Goal: Task Accomplishment & Management: Use online tool/utility

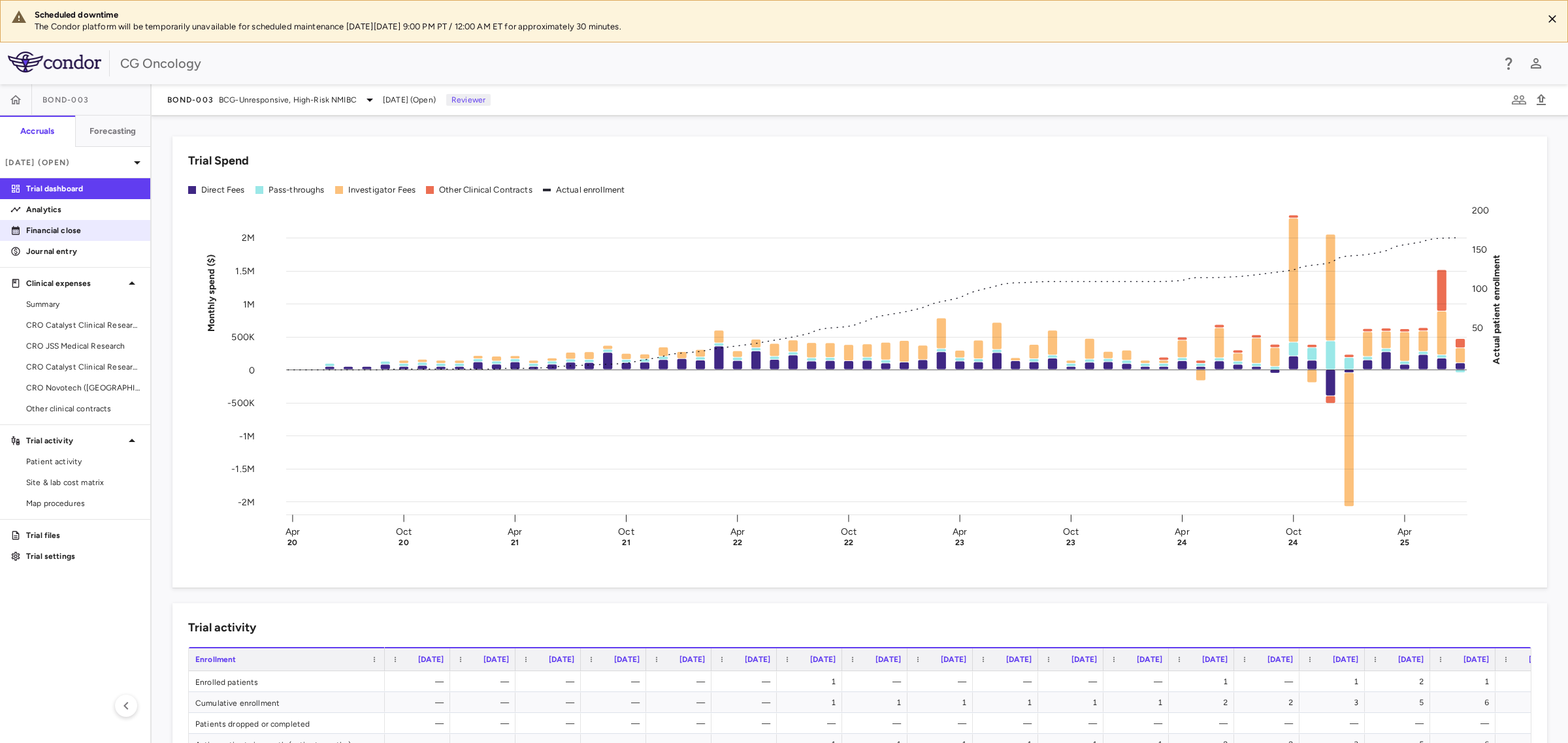
click at [69, 233] on p "Financial close" at bounding box center [83, 231] width 114 height 12
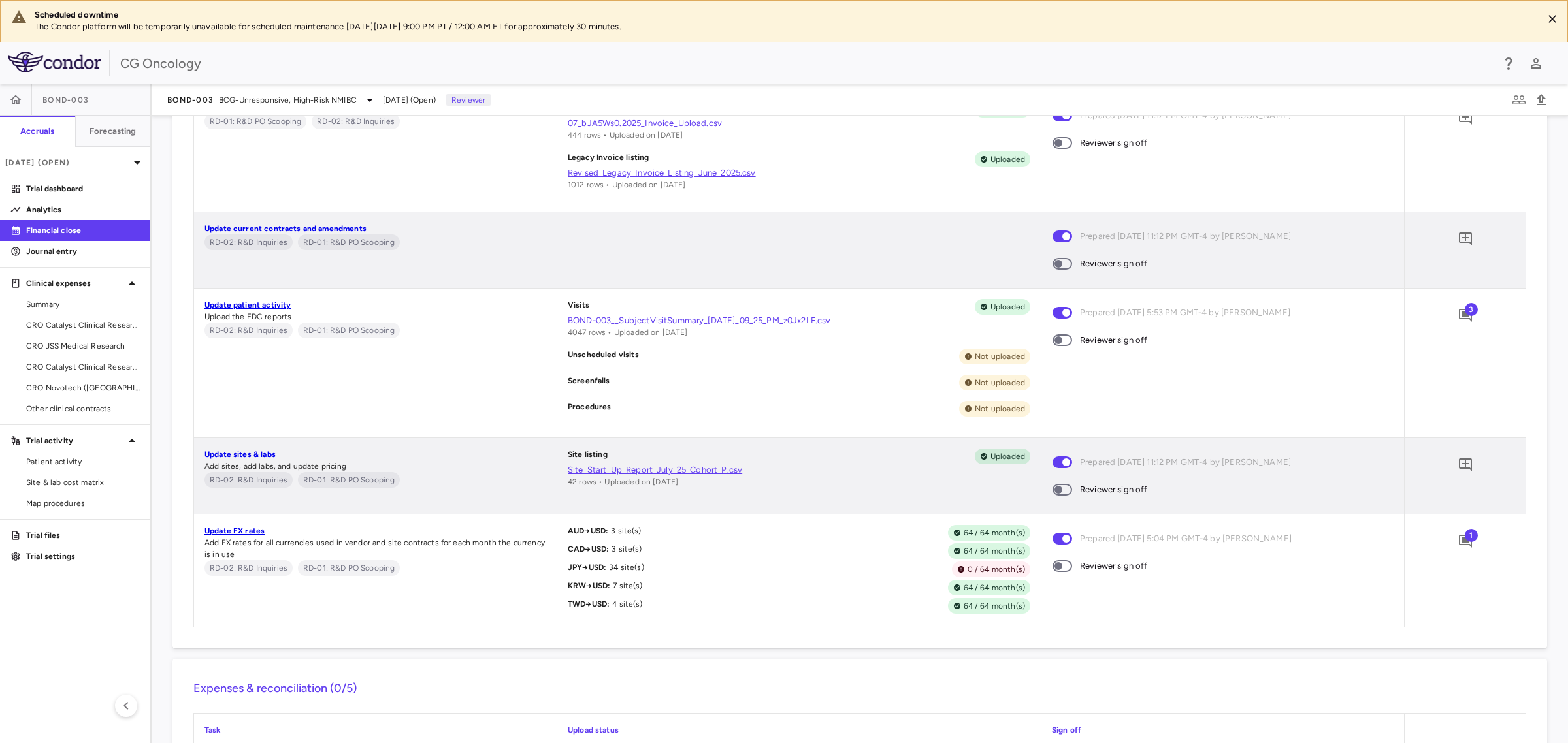
scroll to position [816, 0]
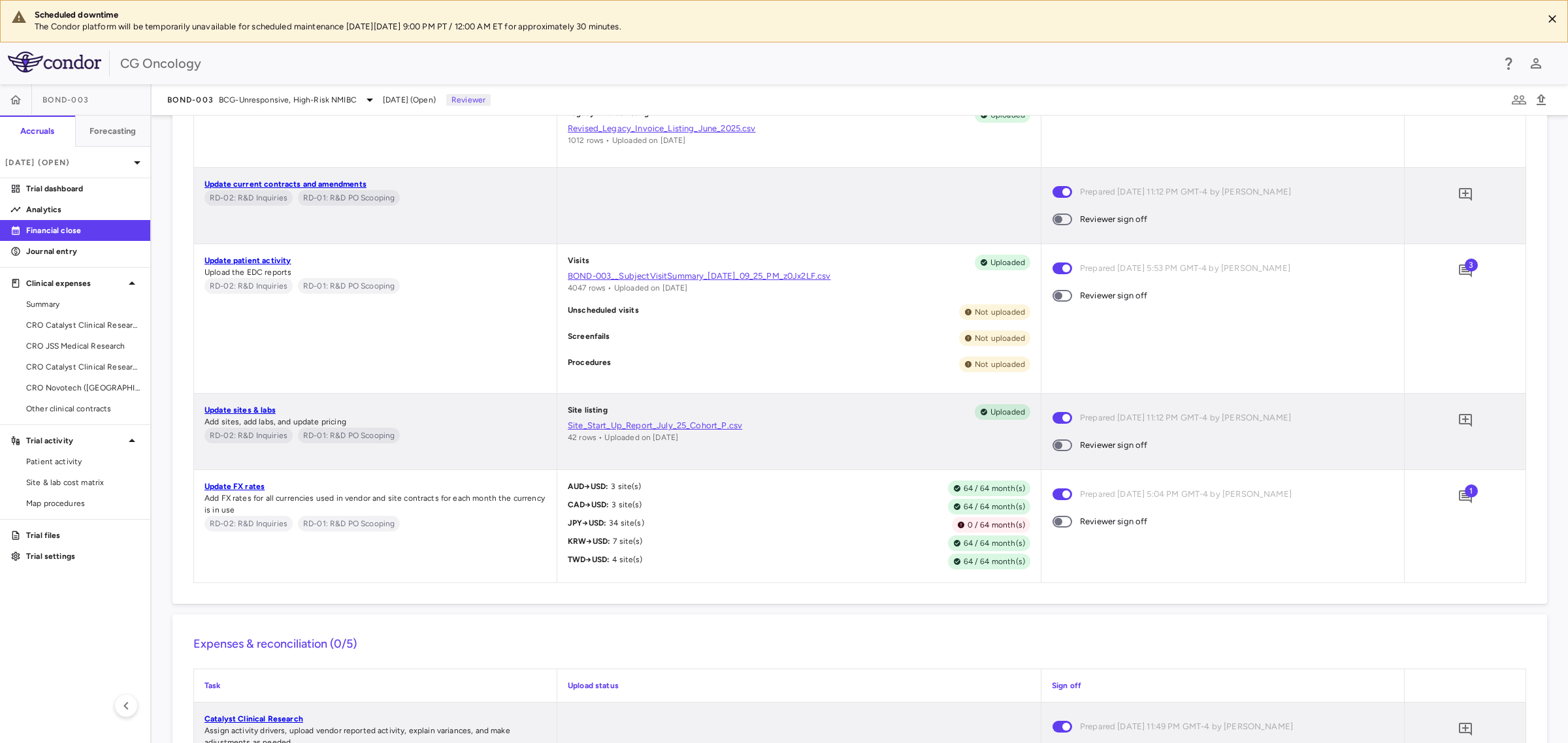
click at [731, 276] on link "BOND-003__SubjectVisitSummary_01-Aug-2025_09_25_PM_z0Jx2LF.csv" at bounding box center [798, 276] width 462 height 12
click at [204, 361] on div "Update patient activity Upload the EDC reports RD-02: R&D Inquiries RD-01: R&D …" at bounding box center [375, 319] width 363 height 149
click at [61, 184] on p "Trial dashboard" at bounding box center [83, 188] width 114 height 12
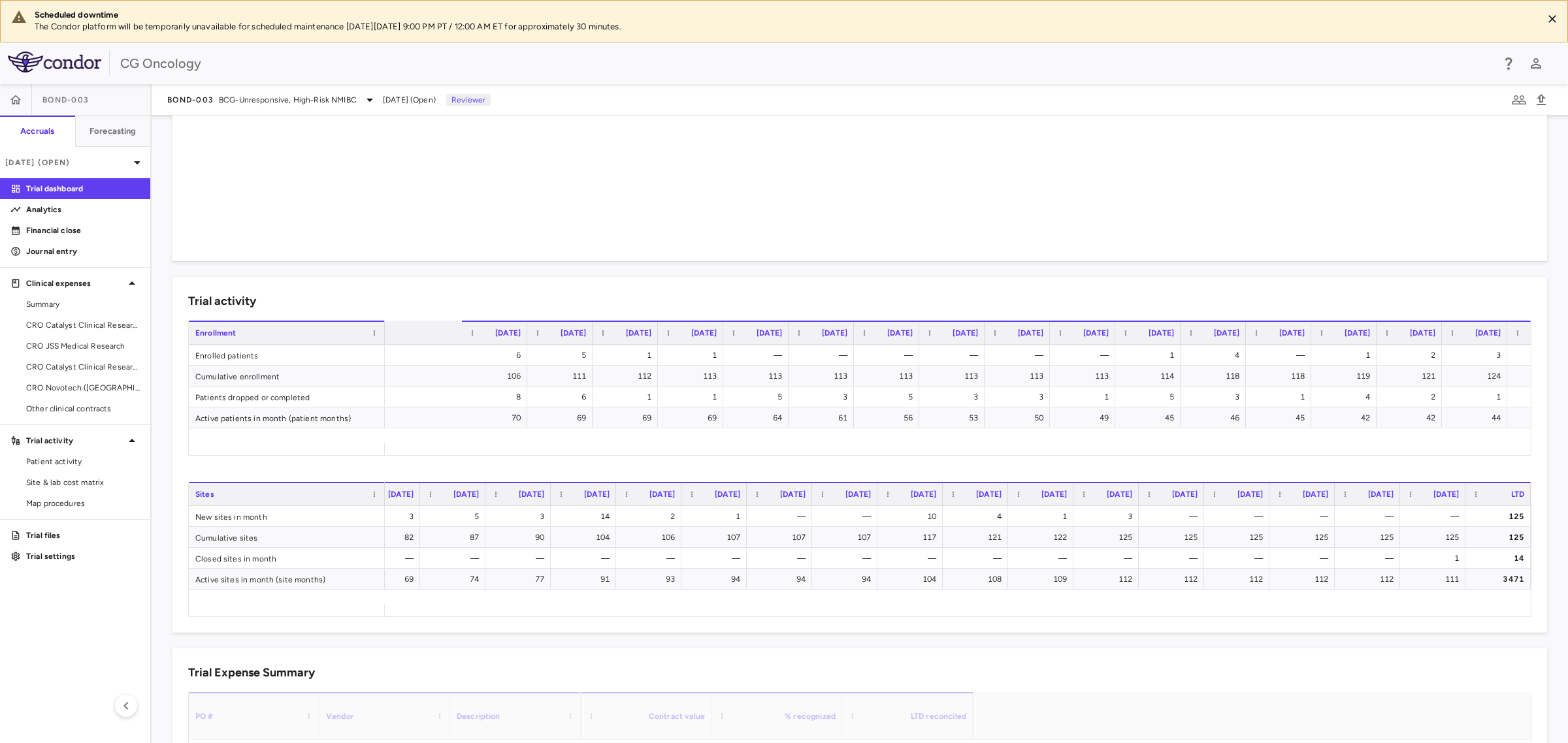
scroll to position [0, 3113]
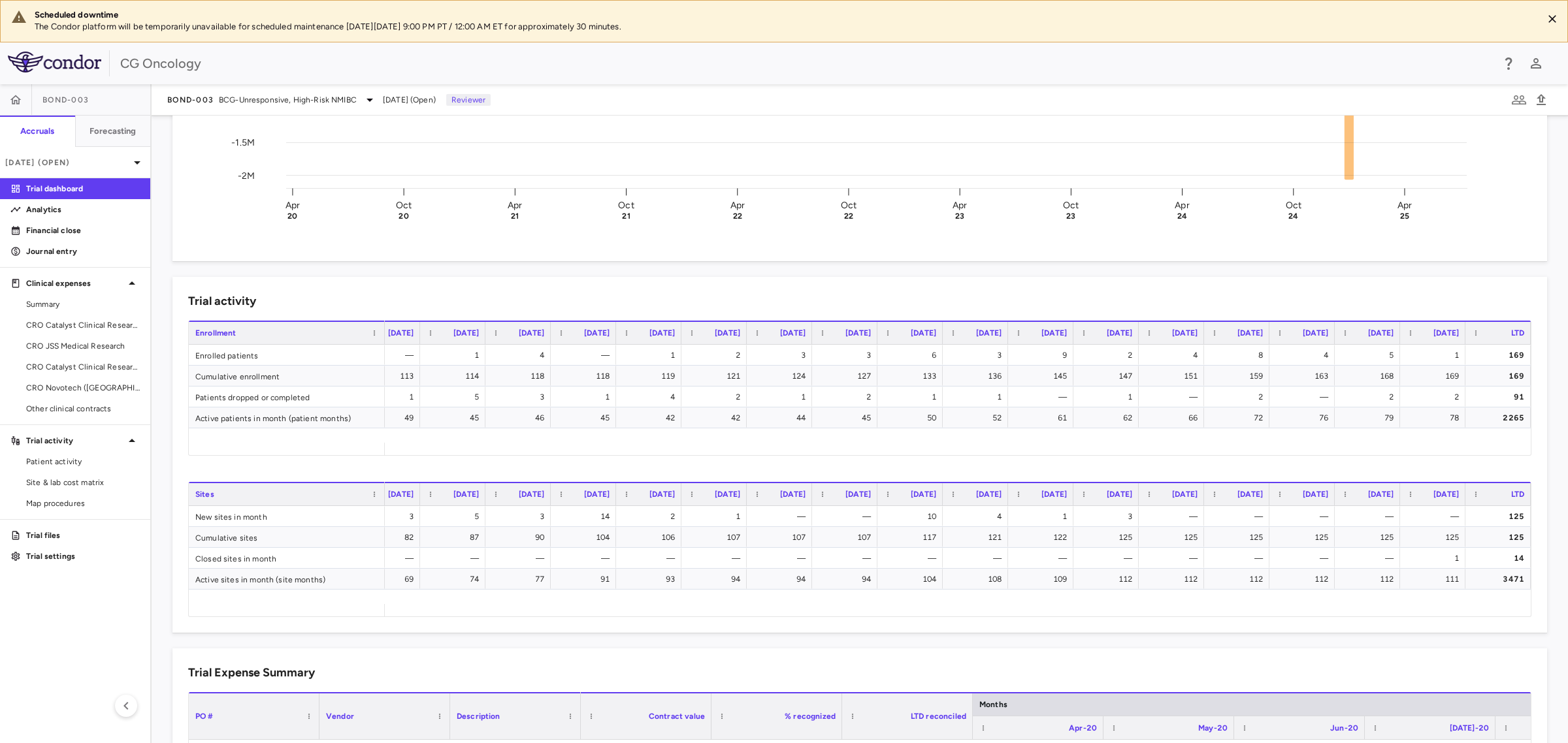
click at [678, 323] on div at bounding box center [681, 333] width 6 height 22
click at [70, 485] on span "Site & lab cost matrix" at bounding box center [83, 482] width 114 height 12
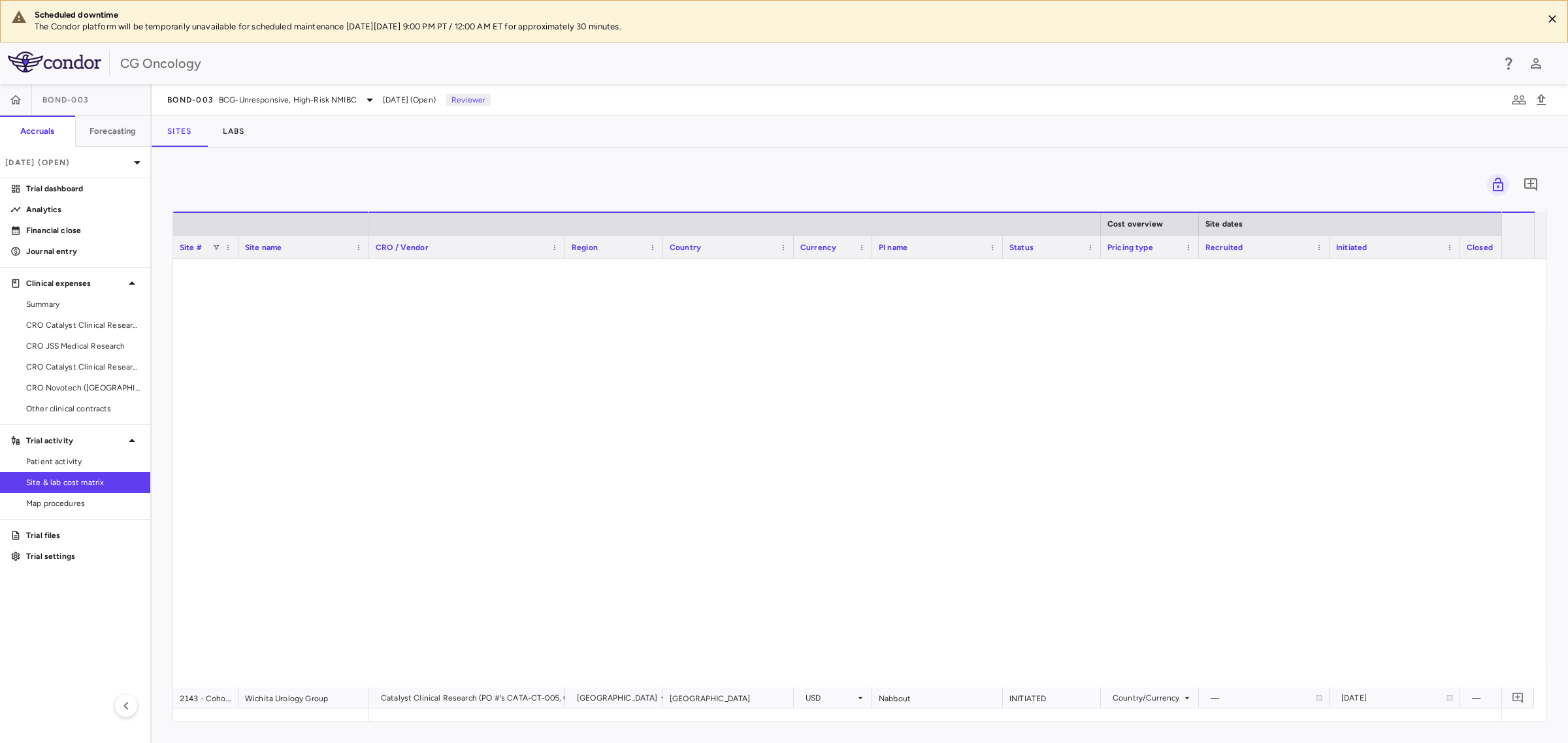
scroll to position [1959, 0]
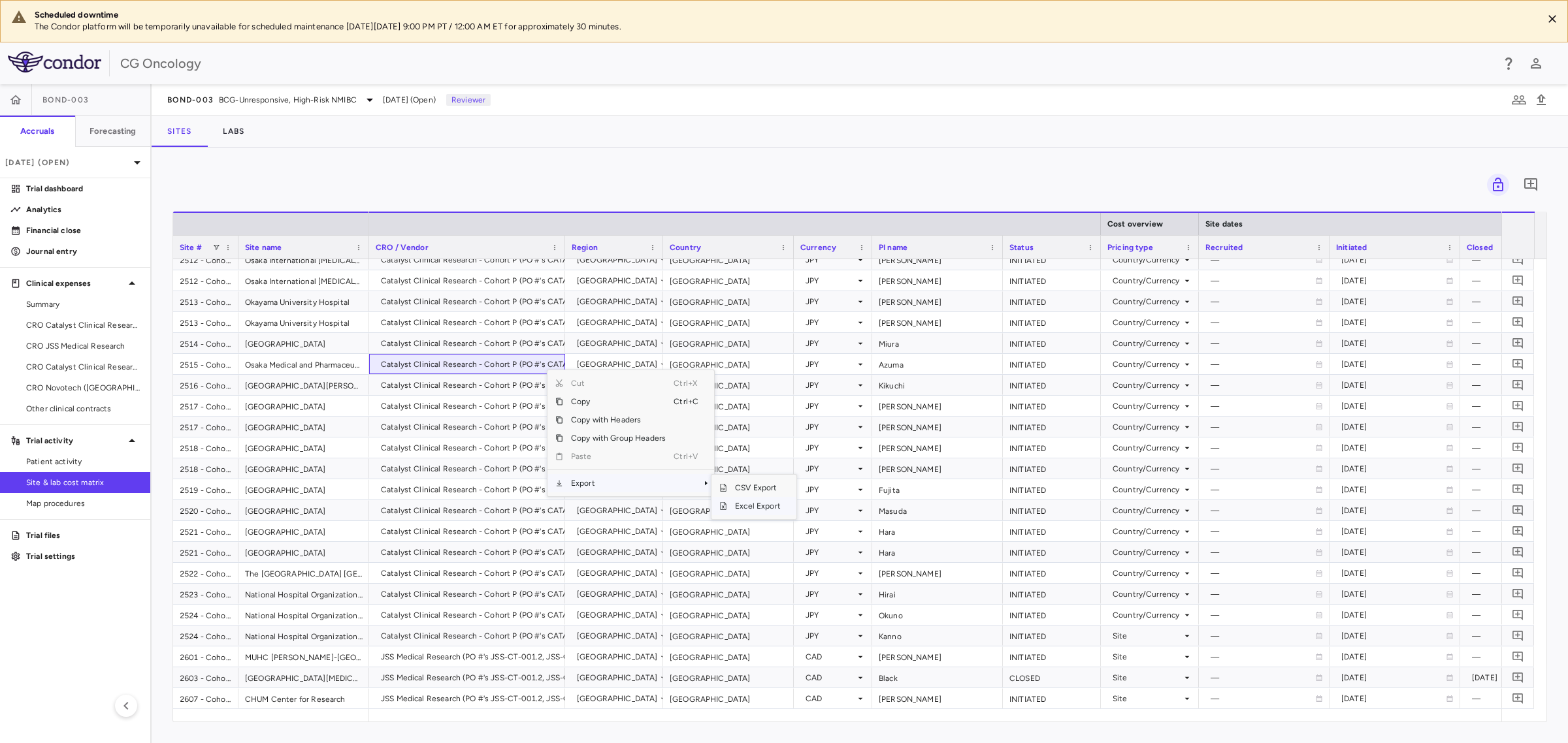
click at [750, 508] on span "Excel Export" at bounding box center [758, 506] width 62 height 18
click at [51, 458] on span "Patient activity" at bounding box center [83, 461] width 114 height 12
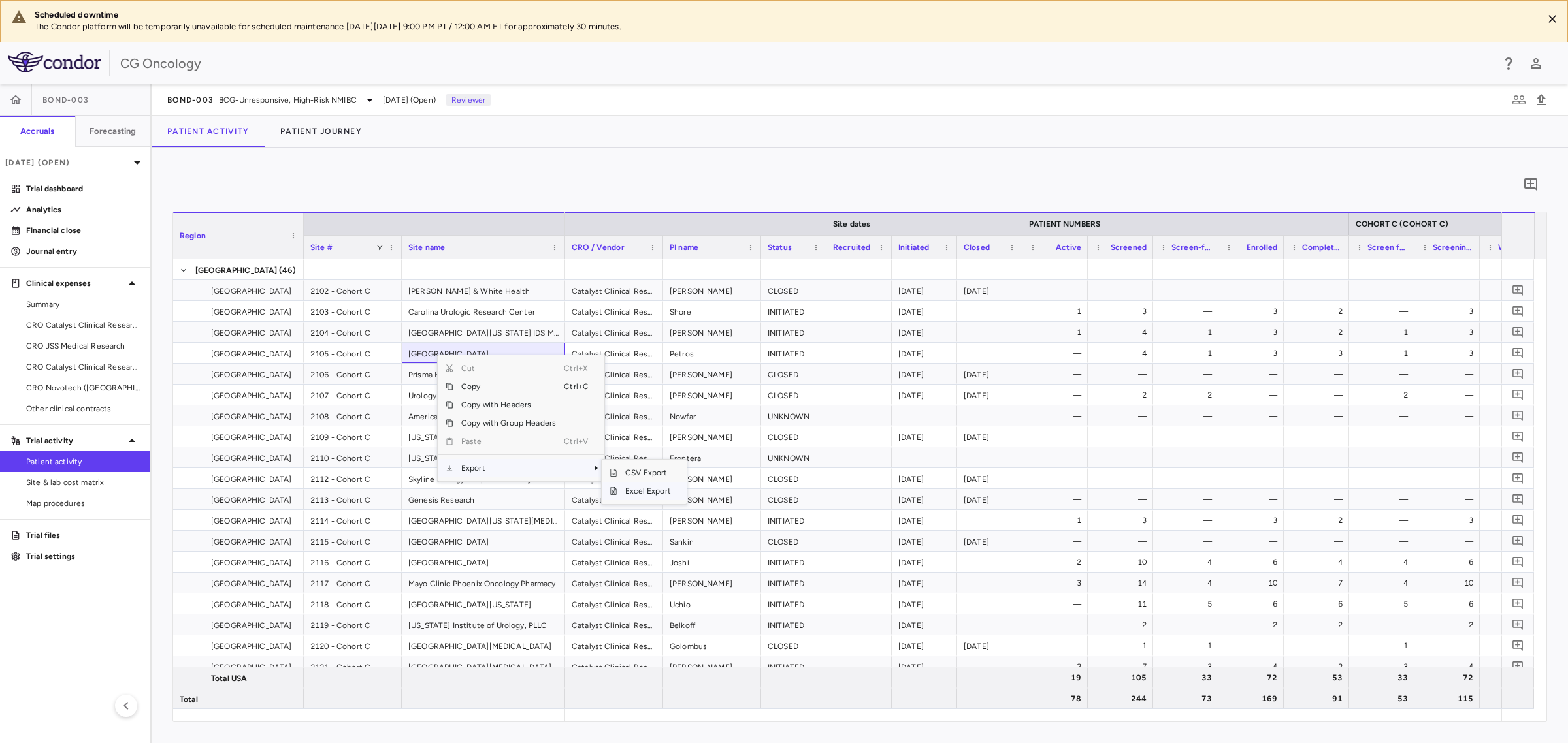
click at [621, 494] on span "Excel Export" at bounding box center [648, 491] width 62 height 18
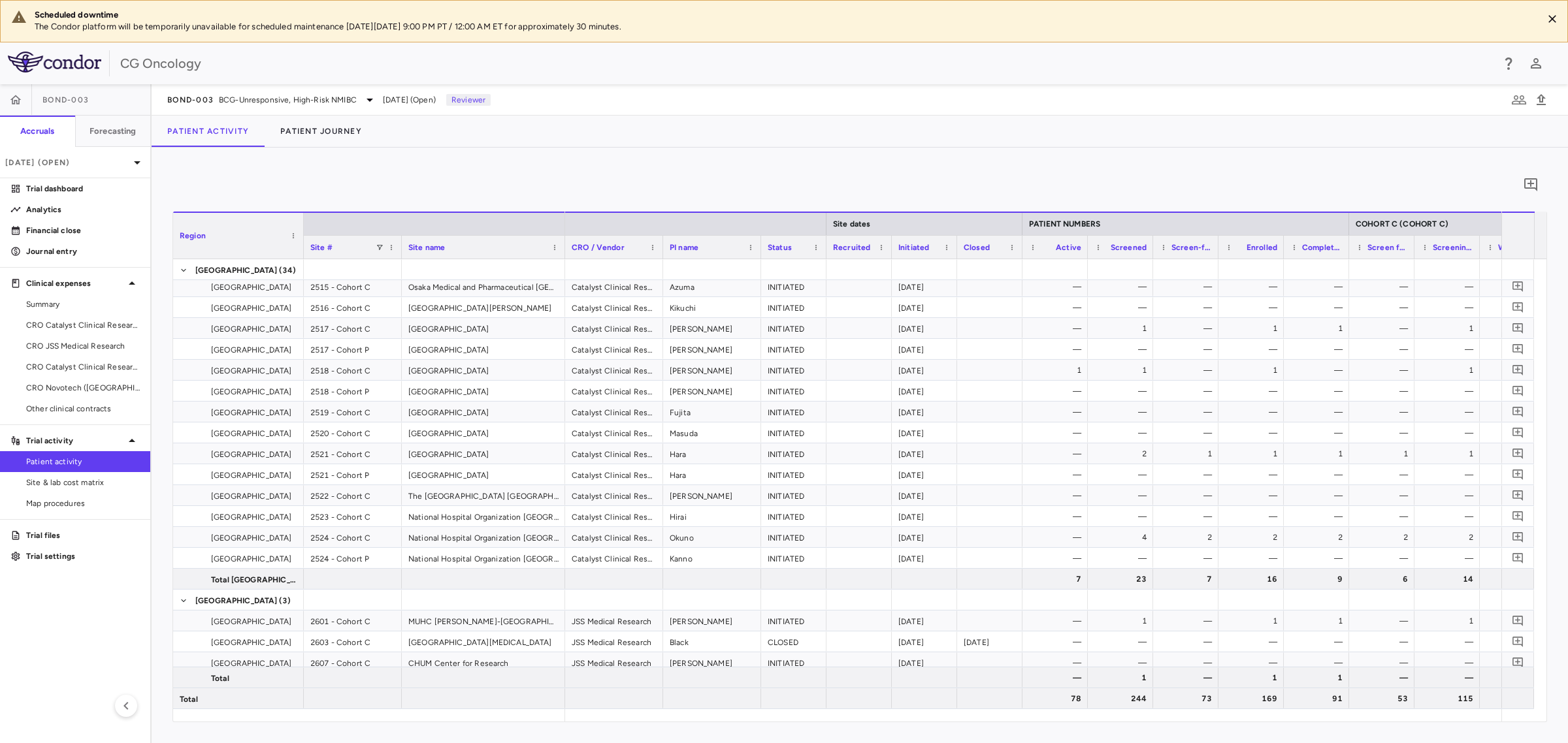
scroll to position [2622, 0]
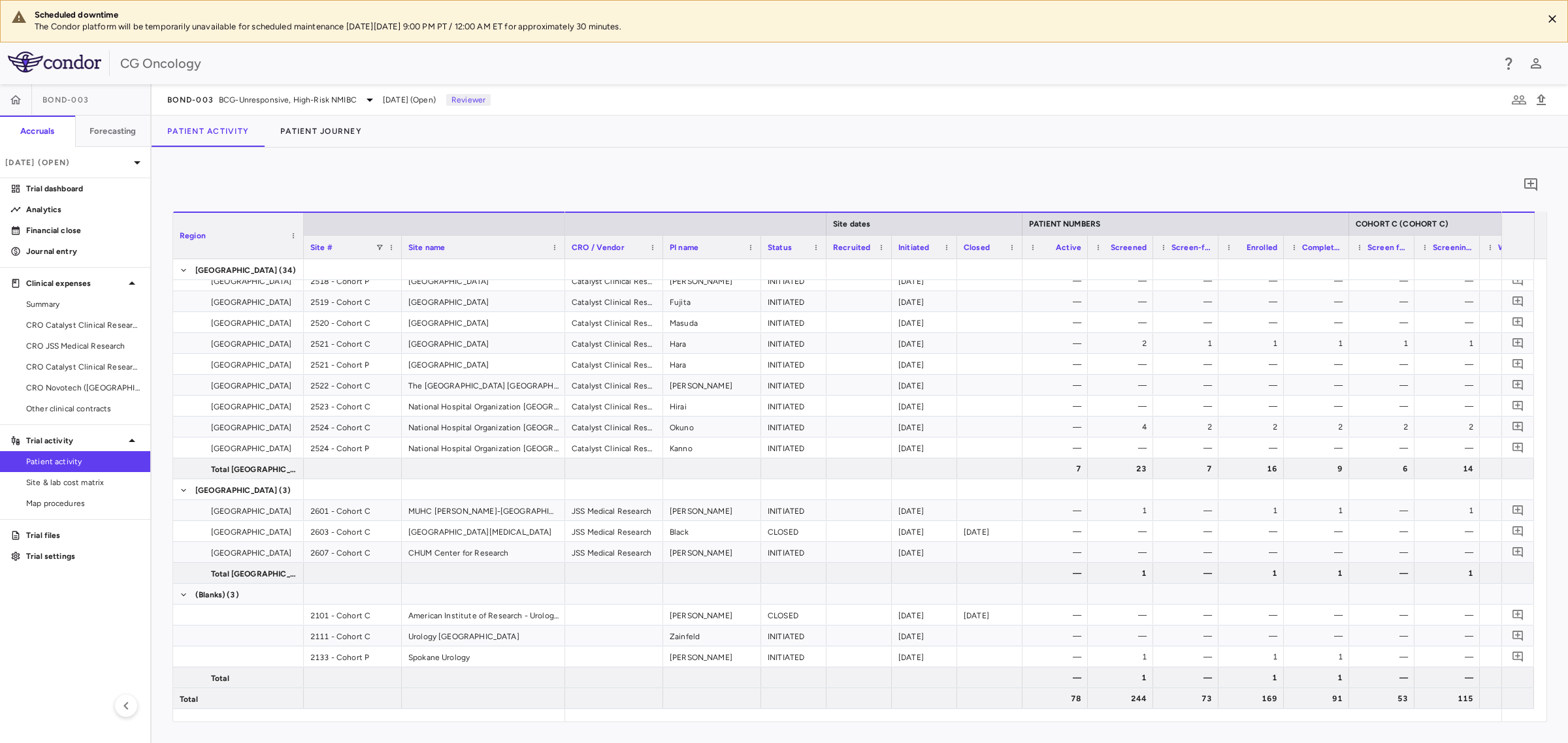
click at [608, 177] on div "0" at bounding box center [860, 185] width 1374 height 33
